Goal: Find specific page/section: Find specific page/section

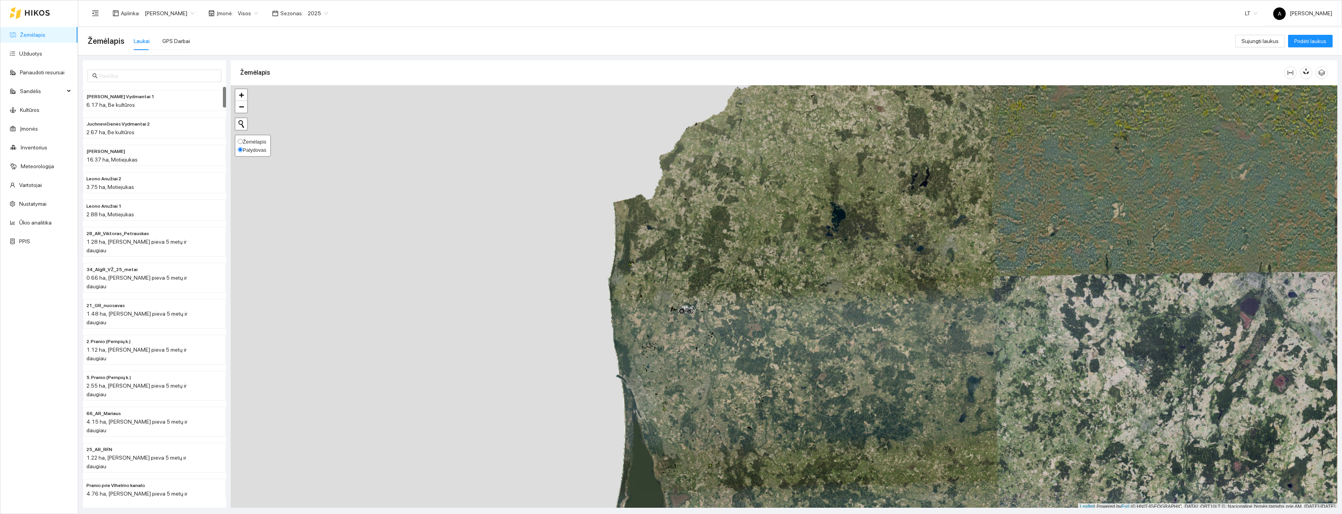
click at [241, 138] on label "Žemėlapis" at bounding box center [252, 142] width 29 height 8
click at [241, 139] on input "Žemėlapis" at bounding box center [240, 141] width 5 height 5
radio input "true"
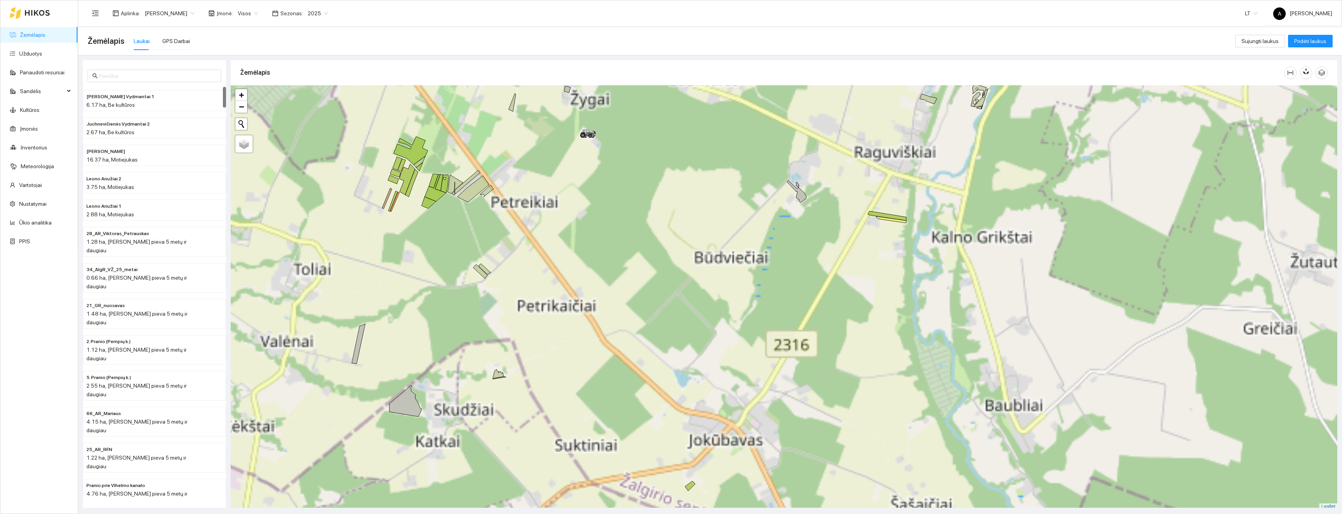
scroll to position [2, 0]
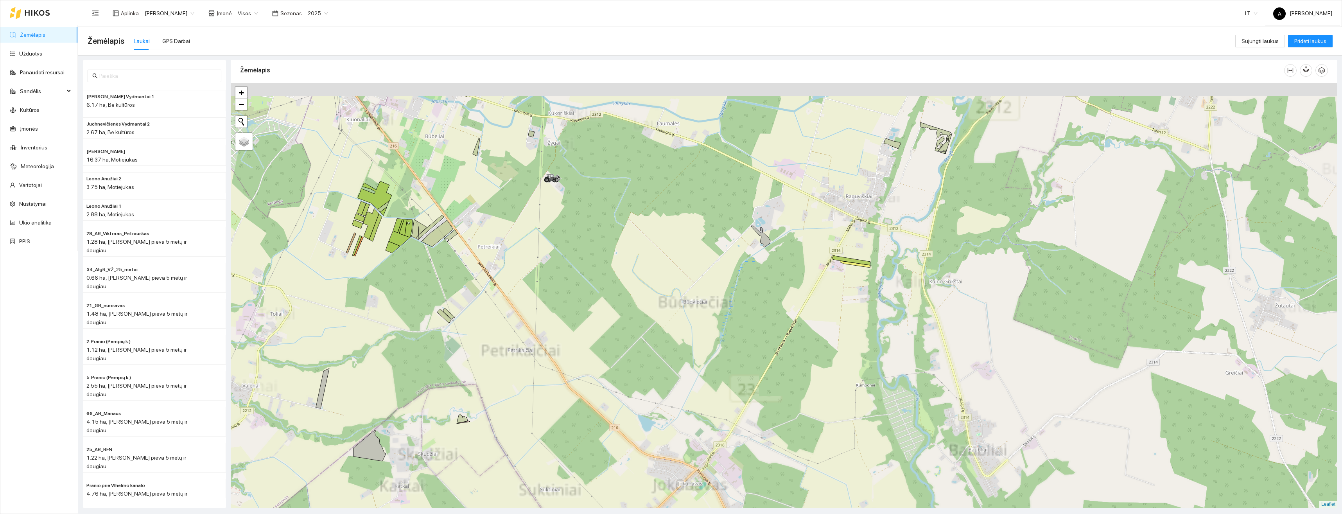
drag, startPoint x: 698, startPoint y: 269, endPoint x: 670, endPoint y: 324, distance: 62.4
click at [662, 324] on div "+ − Nieko nerasta. Bandykite dar kartą. Žemėlapis Palydovas Leaflet" at bounding box center [784, 295] width 1107 height 425
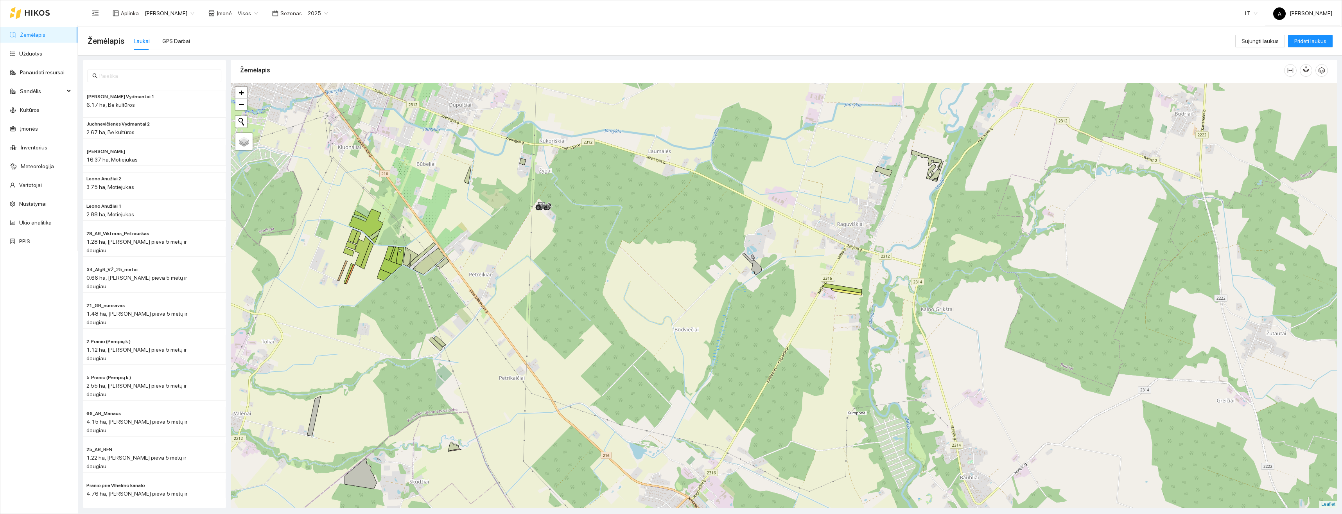
drag, startPoint x: 824, startPoint y: 246, endPoint x: 812, endPoint y: 298, distance: 53.7
click at [757, 310] on div "+ − Nieko nerasta. Bandykite dar kartą. Žemėlapis Palydovas Leaflet" at bounding box center [784, 295] width 1107 height 425
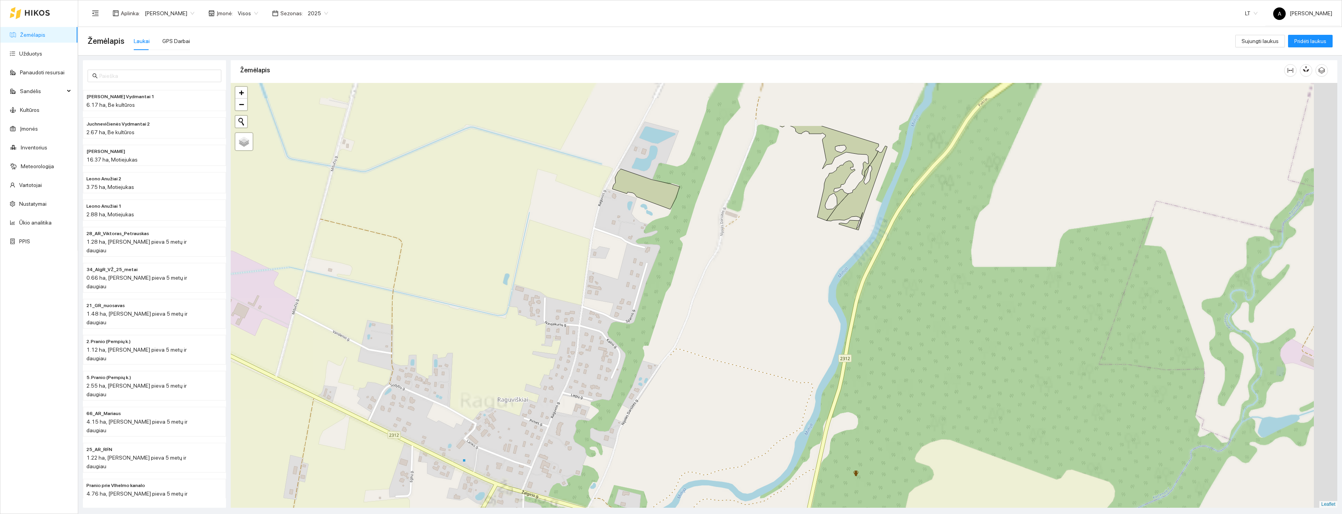
drag, startPoint x: 876, startPoint y: 241, endPoint x: 820, endPoint y: 322, distance: 99.2
click at [831, 351] on div "+ − Nieko nerasta. Bandykite dar kartą. Žemėlapis Palydovas Leaflet" at bounding box center [784, 295] width 1107 height 425
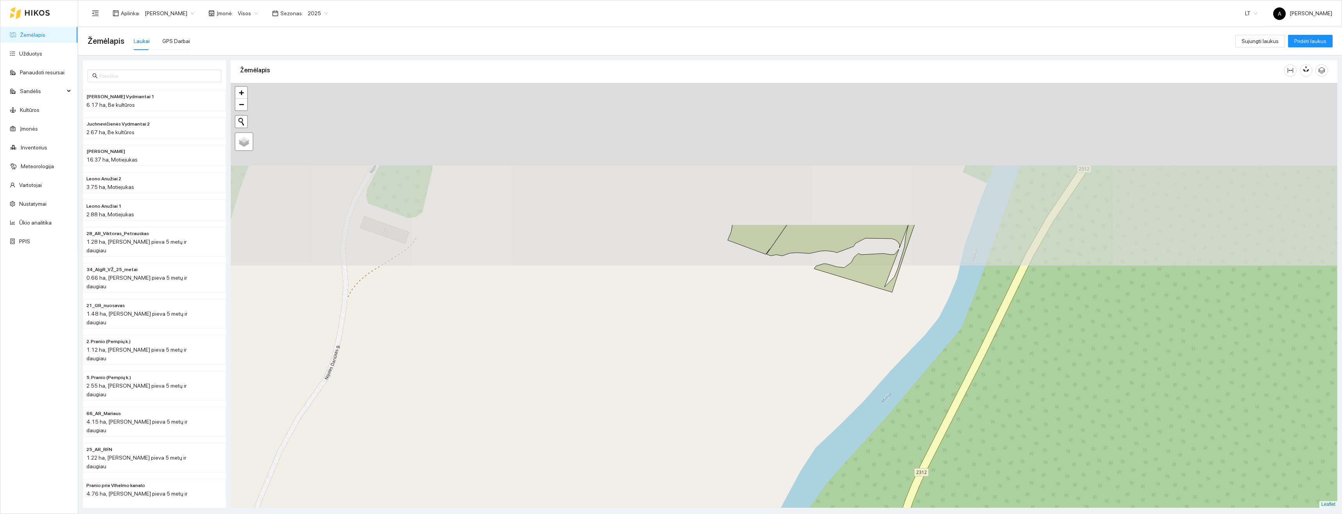
drag, startPoint x: 857, startPoint y: 326, endPoint x: 857, endPoint y: 348, distance: 21.9
click at [855, 373] on div "+ − Nieko nerasta. Bandykite dar kartą. Žemėlapis Palydovas Leaflet" at bounding box center [784, 295] width 1107 height 425
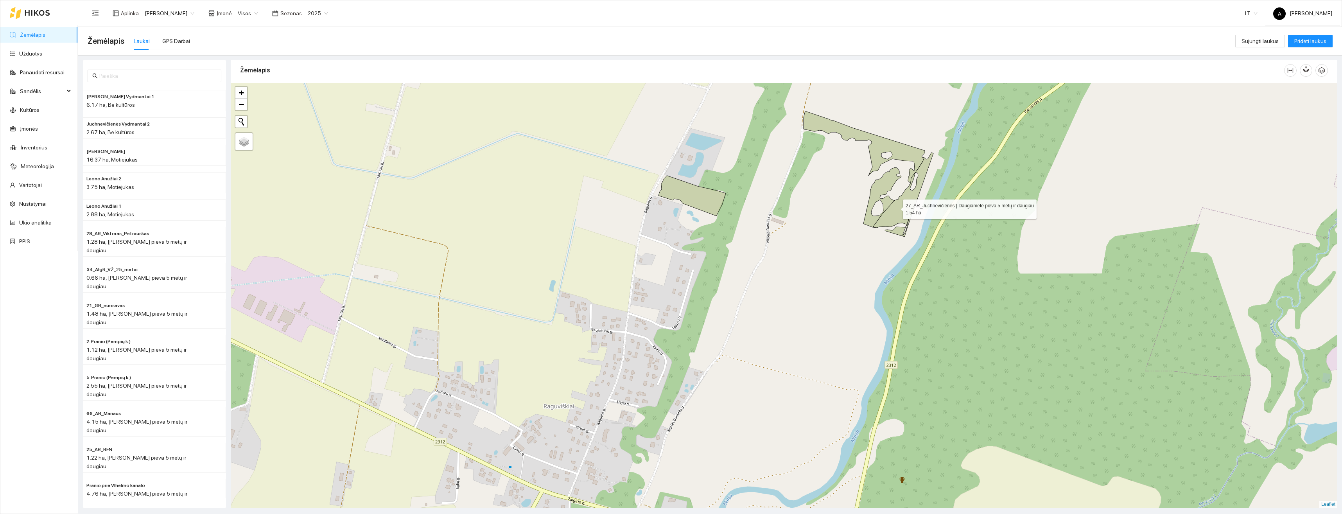
click at [896, 207] on icon at bounding box center [903, 195] width 61 height 84
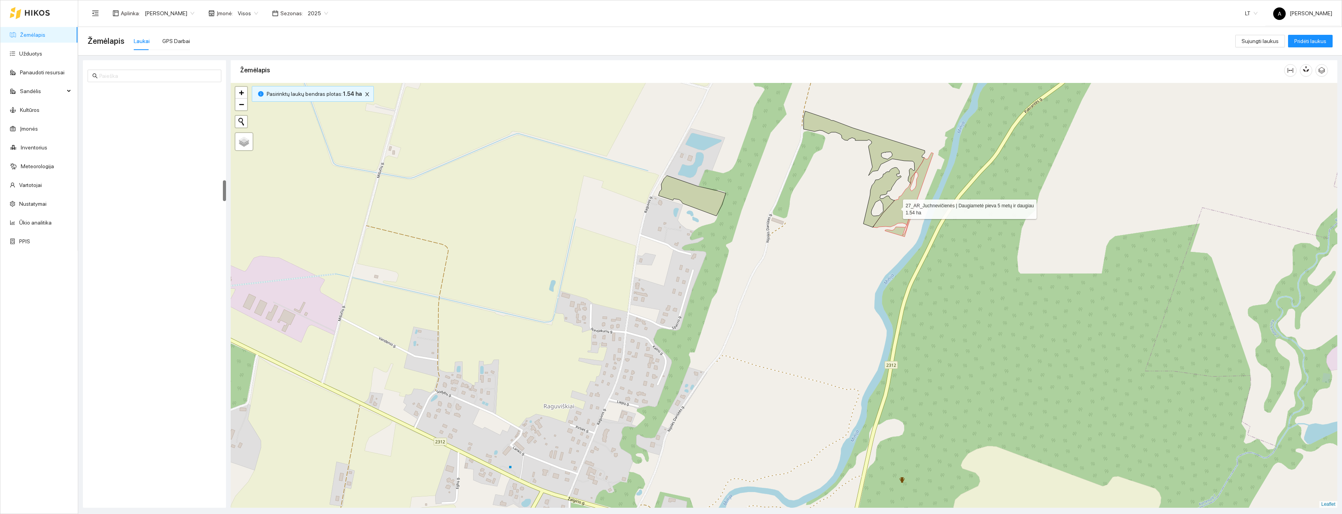
scroll to position [1839, 0]
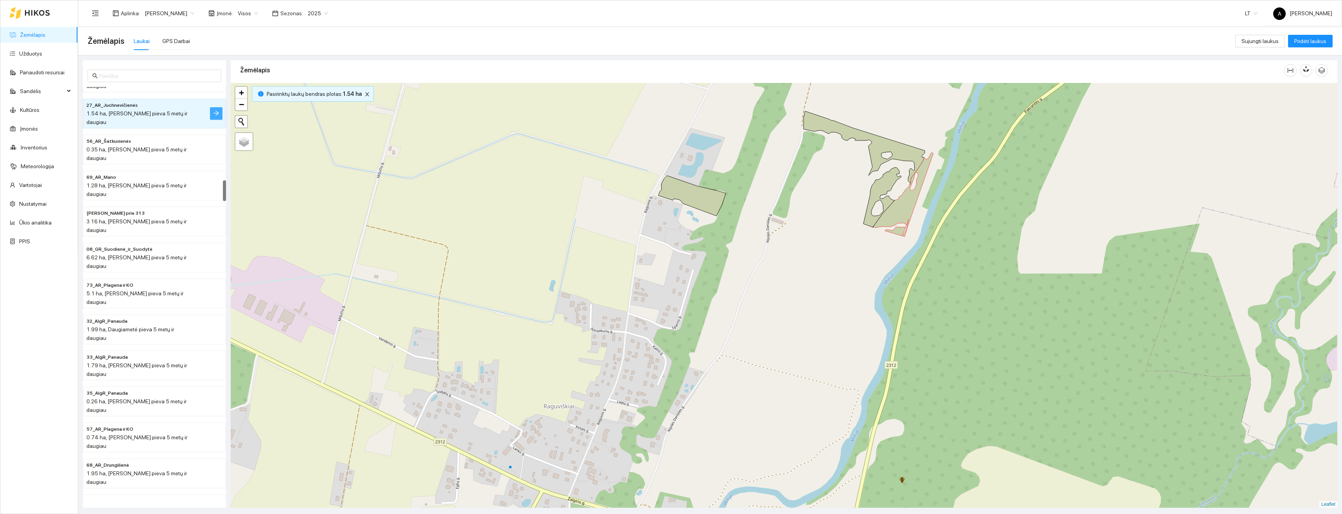
click at [212, 107] on button "button" at bounding box center [216, 113] width 13 height 13
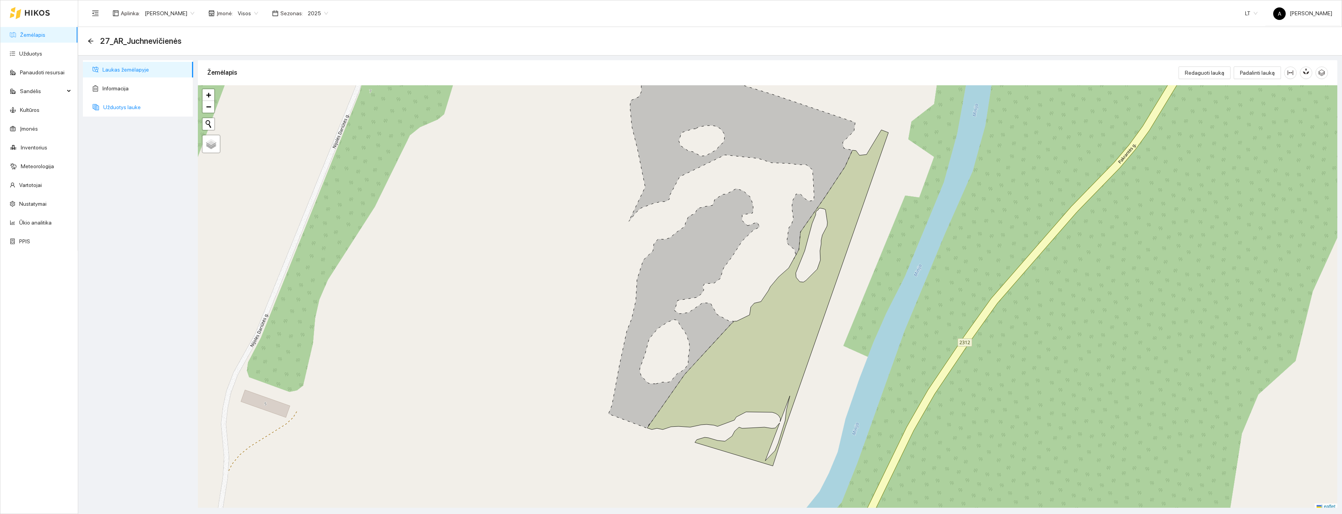
click at [132, 108] on span "Užduotys lauke" at bounding box center [145, 107] width 84 height 16
